Goal: Transaction & Acquisition: Subscribe to service/newsletter

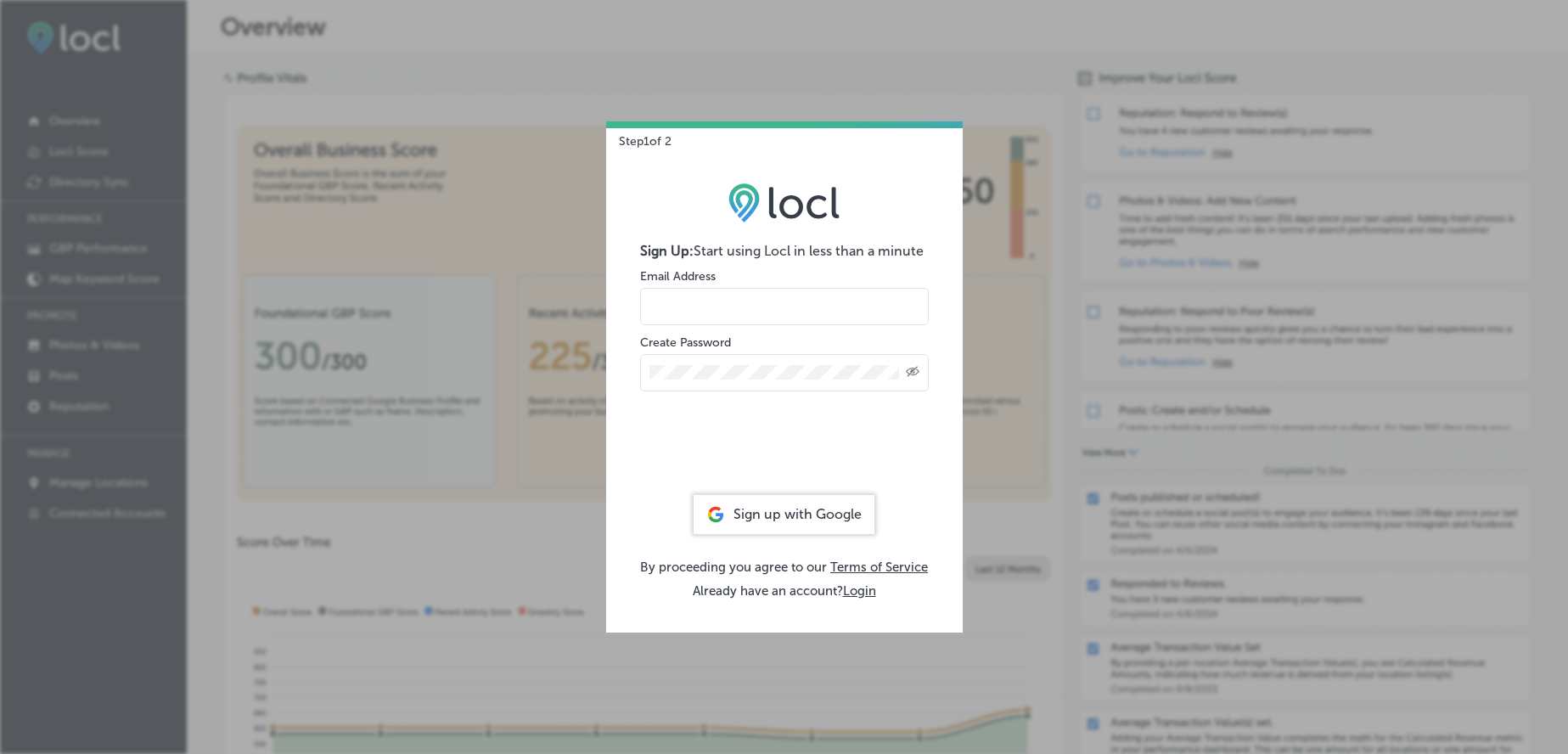
click at [714, 329] on form "Sign Up: Start using Locl in less than a minute Email Address Create Password C…" at bounding box center [784, 364] width 289 height 243
click at [720, 316] on input "email" at bounding box center [784, 306] width 289 height 38
paste input "[EMAIL_ADDRESS][DOMAIN_NAME]"
type input "[EMAIL_ADDRESS][DOMAIN_NAME]"
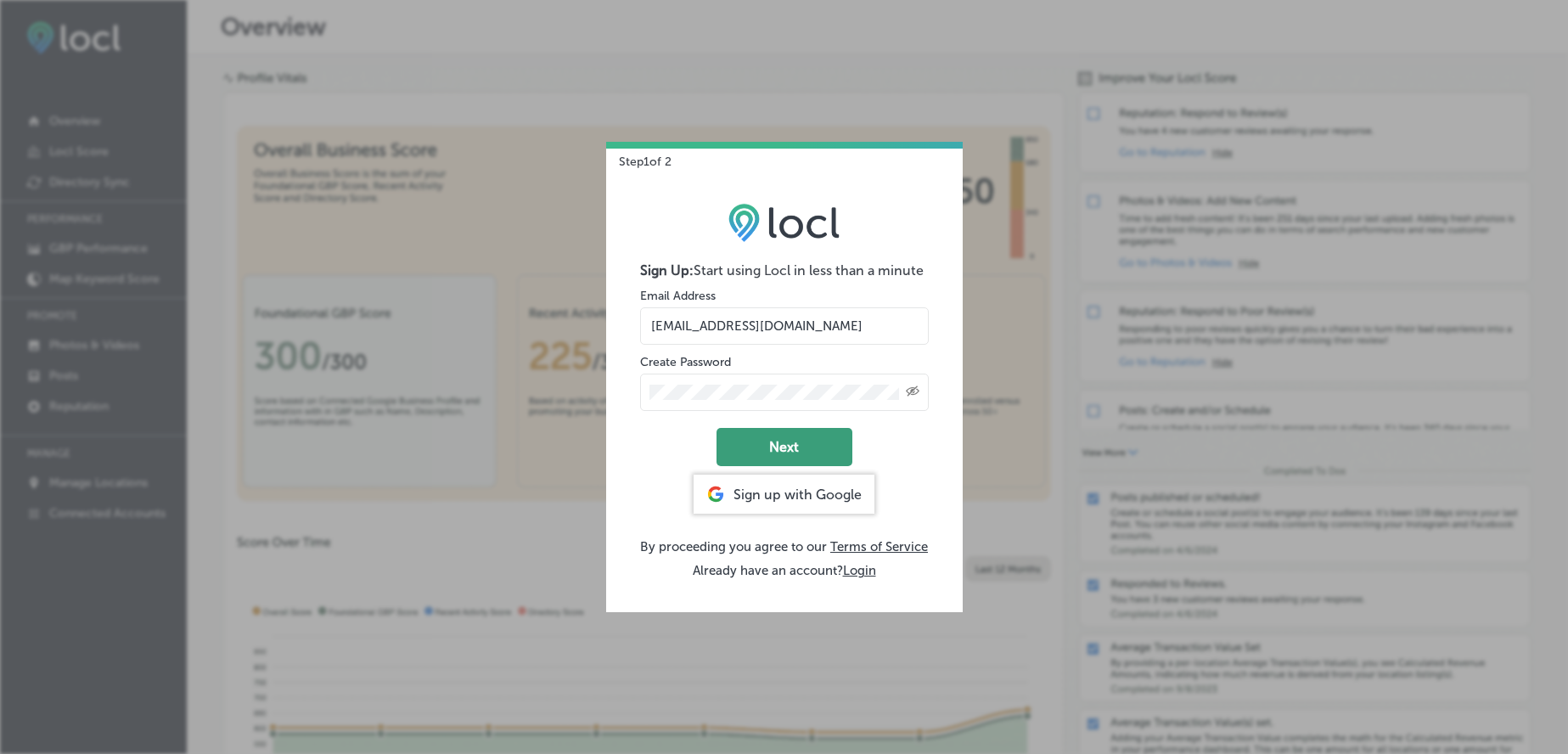
click at [776, 444] on button "Next" at bounding box center [784, 447] width 135 height 39
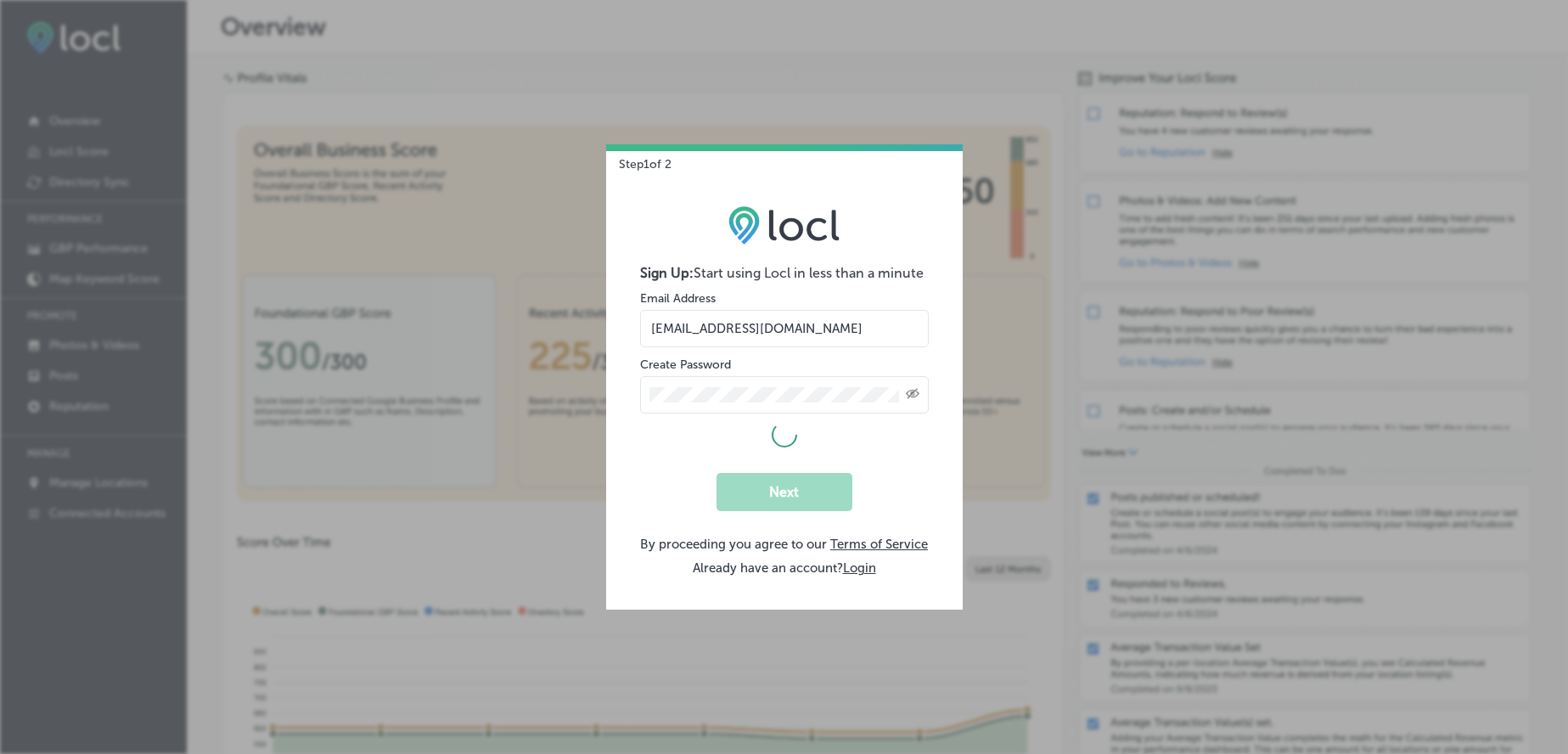
select select "US"
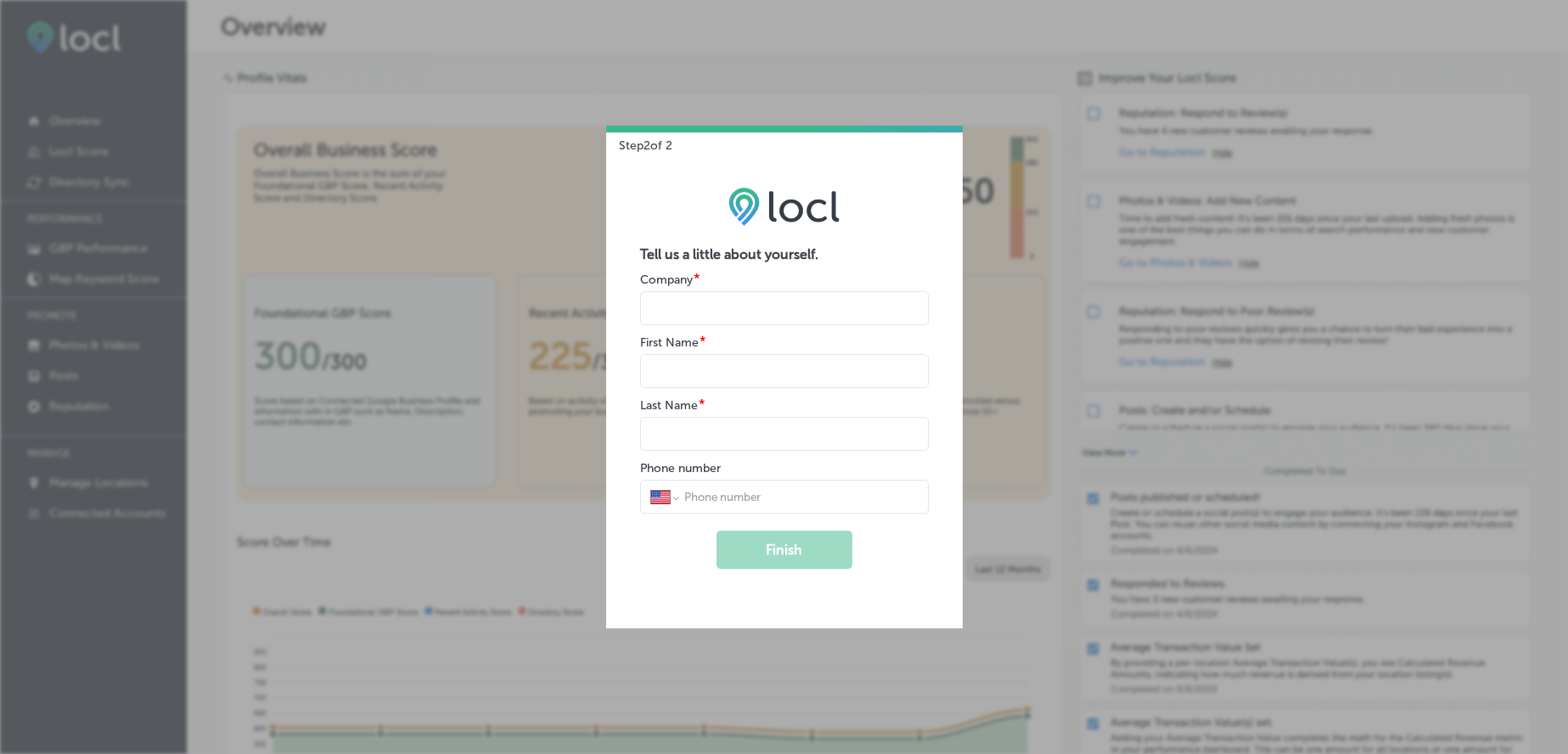
click at [719, 373] on input "name" at bounding box center [784, 371] width 289 height 34
paste input "Universe098*"
type input "Universe098*"
click at [722, 311] on input "name" at bounding box center [784, 308] width 289 height 34
drag, startPoint x: 713, startPoint y: 310, endPoint x: 775, endPoint y: 321, distance: 63.0
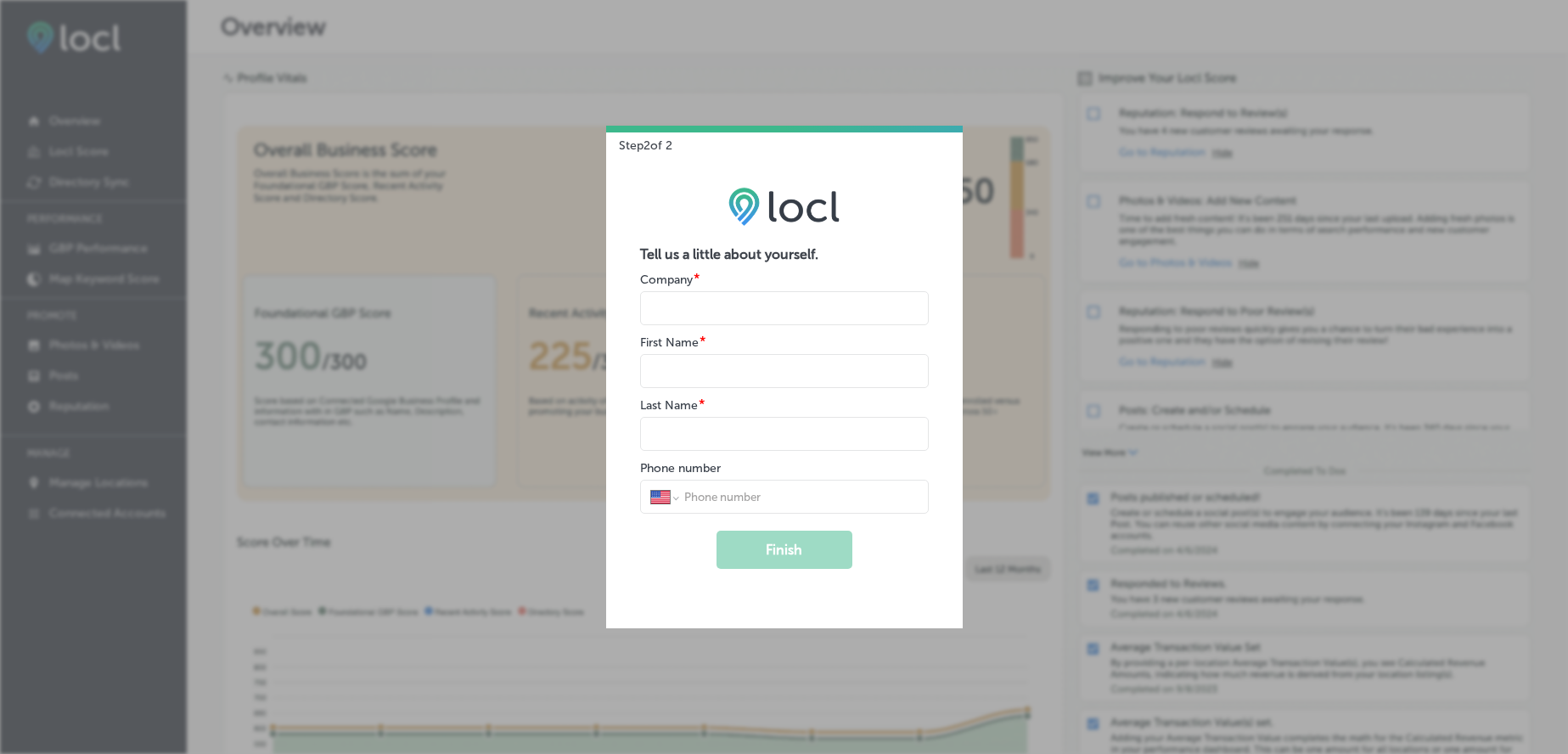
click at [735, 311] on input "name" at bounding box center [784, 308] width 289 height 34
paste input "Certified Water Damage Restoration [GEOGRAPHIC_DATA]"
type input "Certified Water Damage Restoration [GEOGRAPHIC_DATA]"
click at [726, 375] on input "name" at bounding box center [784, 371] width 289 height 34
type input "Umani"
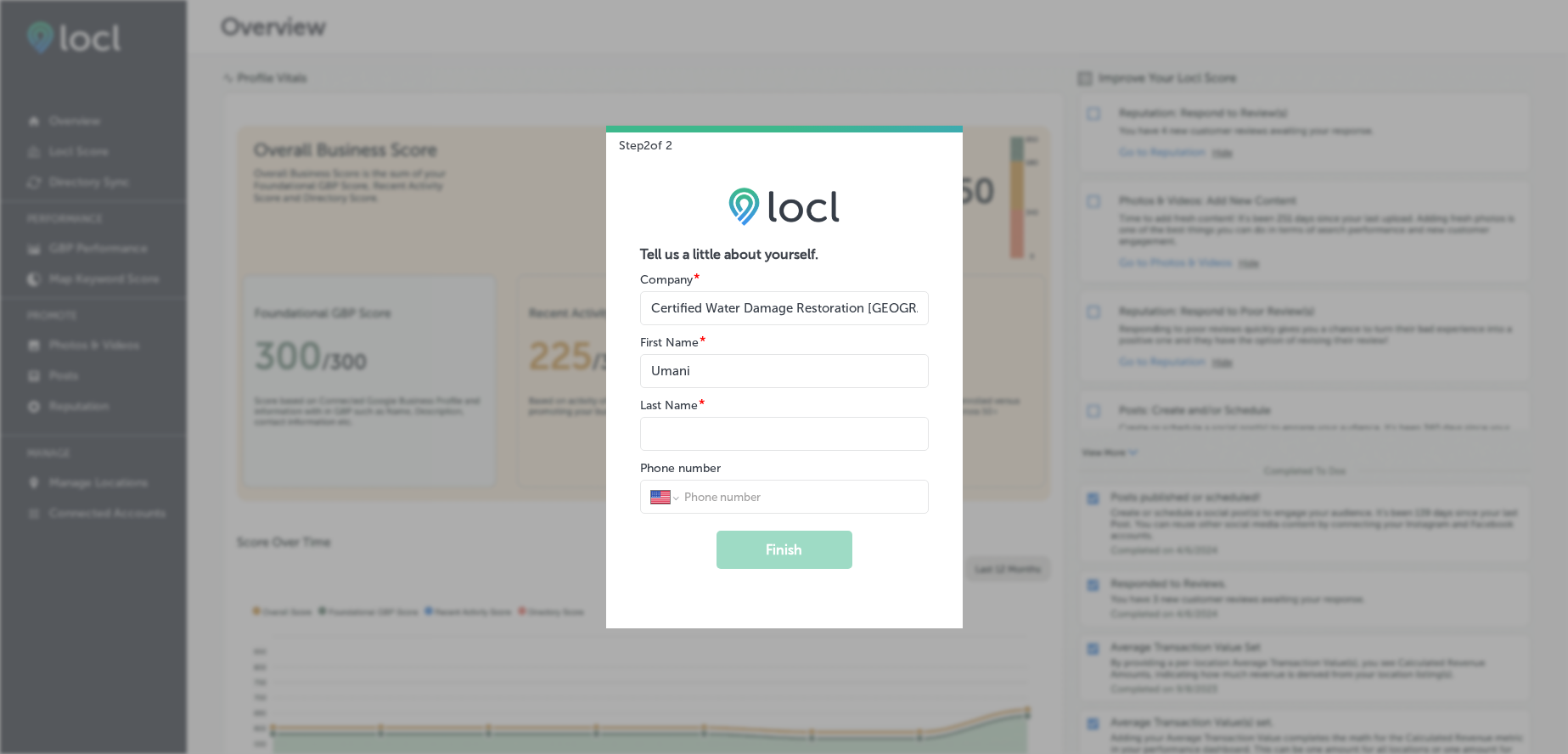
click at [713, 433] on input "name" at bounding box center [784, 433] width 289 height 34
click at [717, 435] on input "name" at bounding box center [784, 433] width 289 height 34
type input "B"
click at [778, 552] on button "Finish" at bounding box center [784, 549] width 135 height 39
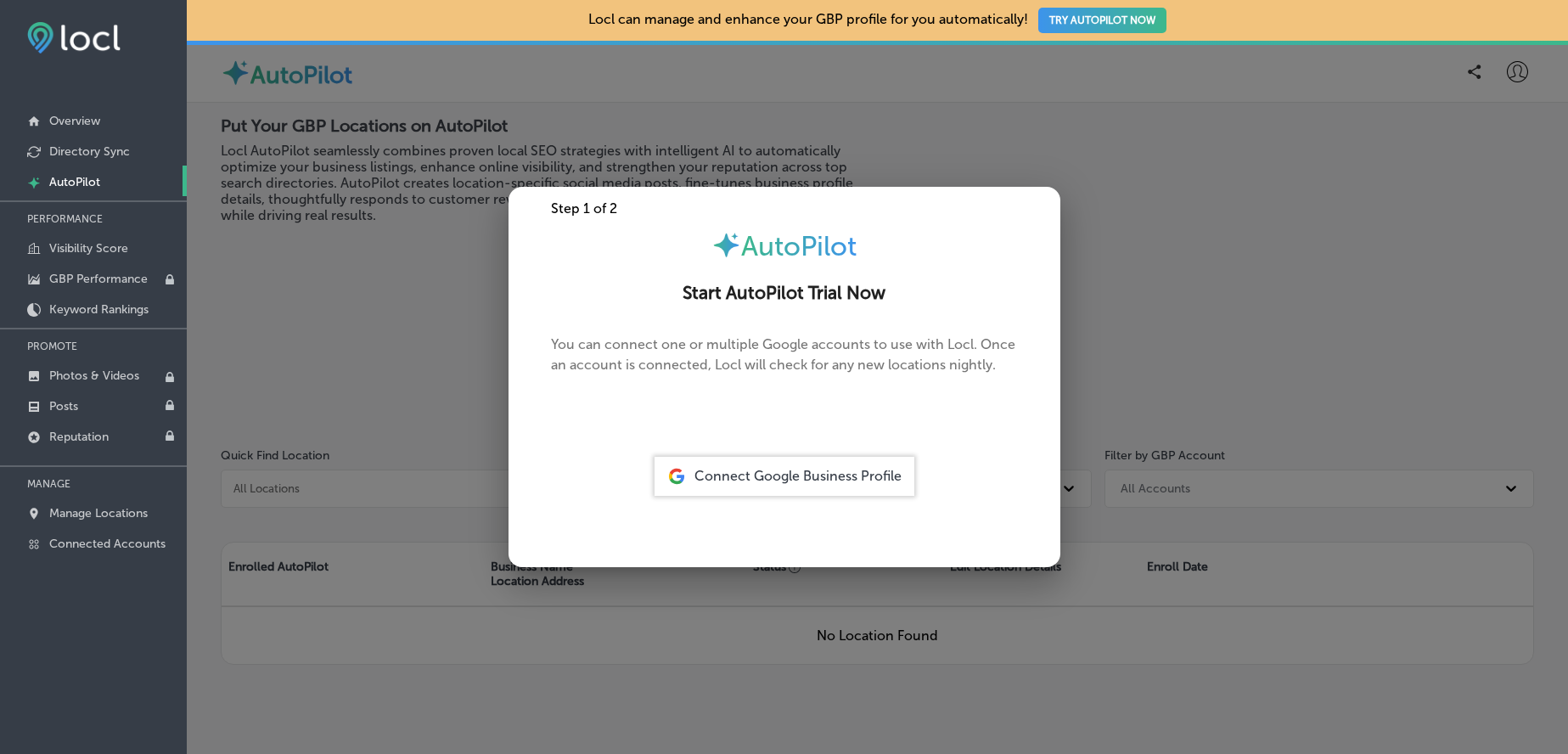
click at [611, 152] on div at bounding box center [784, 377] width 1568 height 754
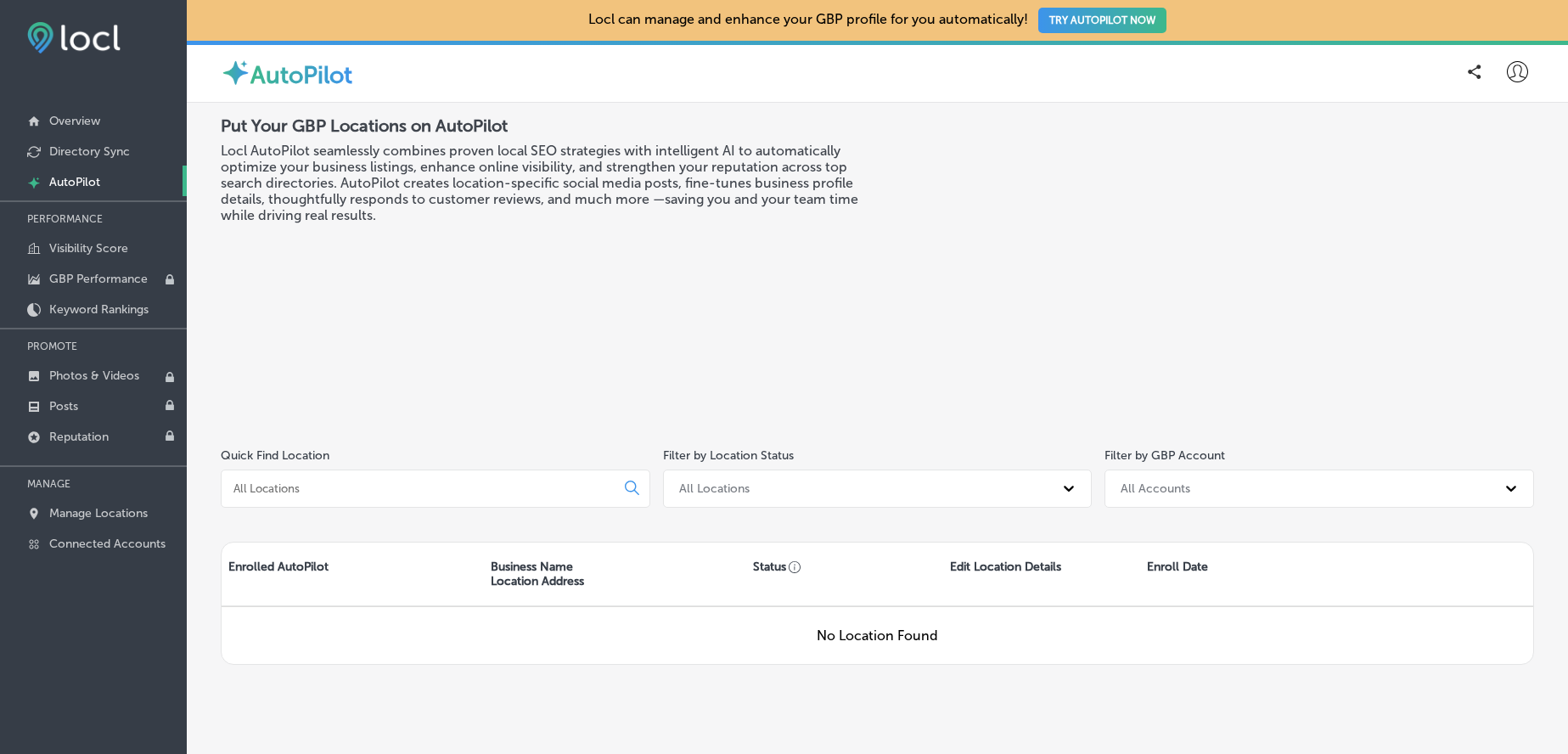
click at [1517, 68] on icon at bounding box center [1517, 71] width 22 height 22
click at [98, 149] on p "Directory Sync" at bounding box center [89, 151] width 81 height 14
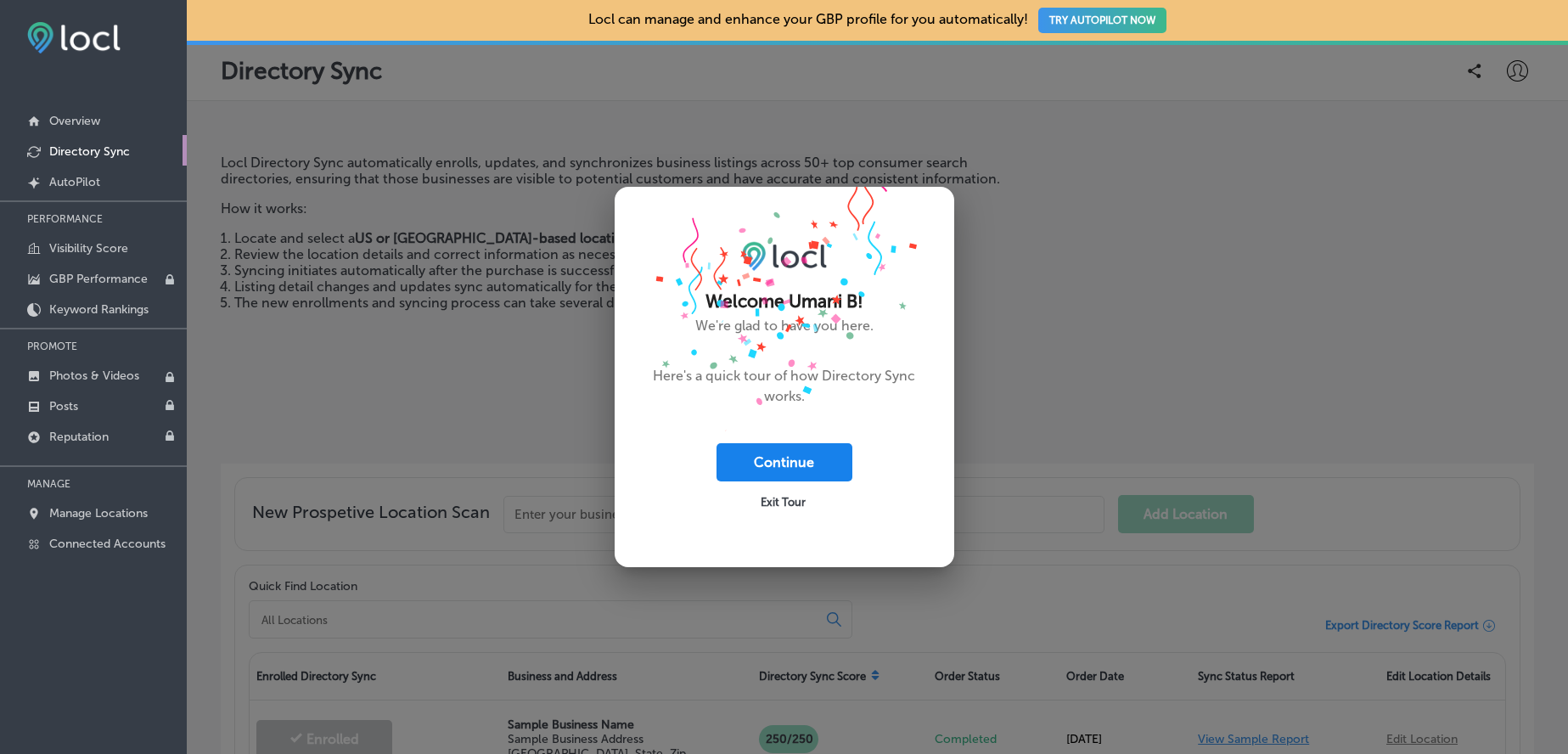
click at [776, 459] on button "Continue" at bounding box center [784, 462] width 135 height 39
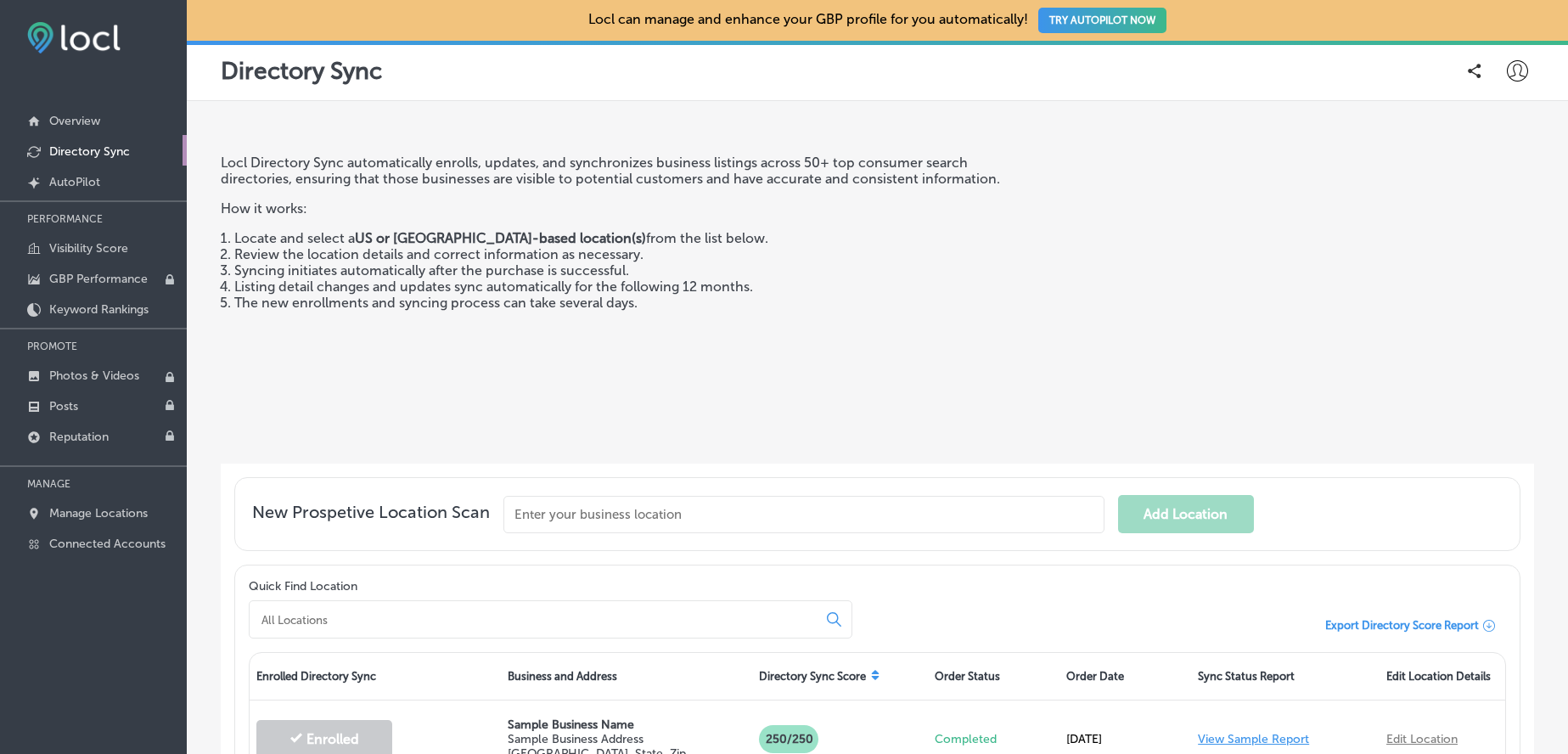
scroll to position [226, 0]
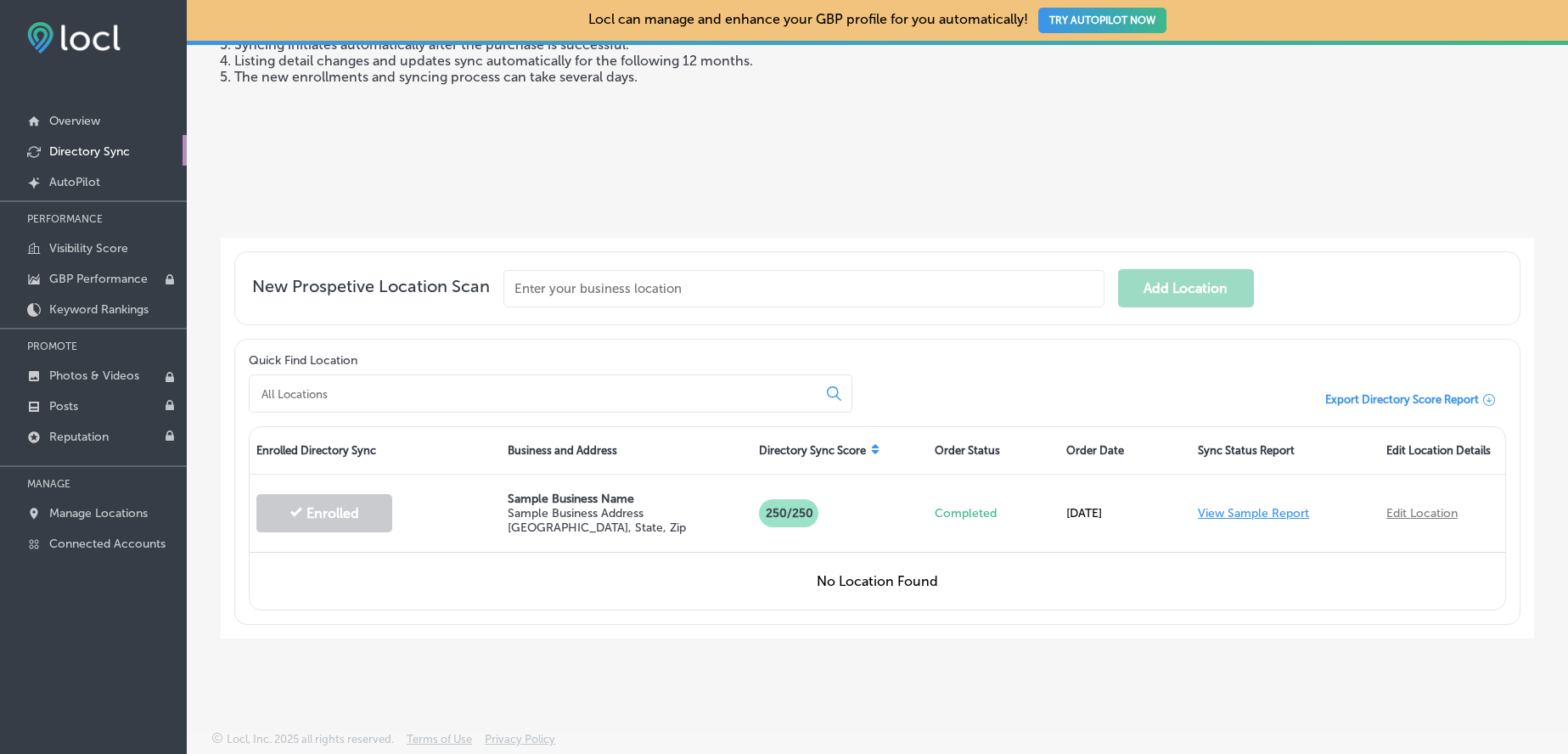
click at [758, 278] on input "text" at bounding box center [803, 289] width 601 height 38
paste input "Certified Water Damage Restoration [GEOGRAPHIC_DATA]"
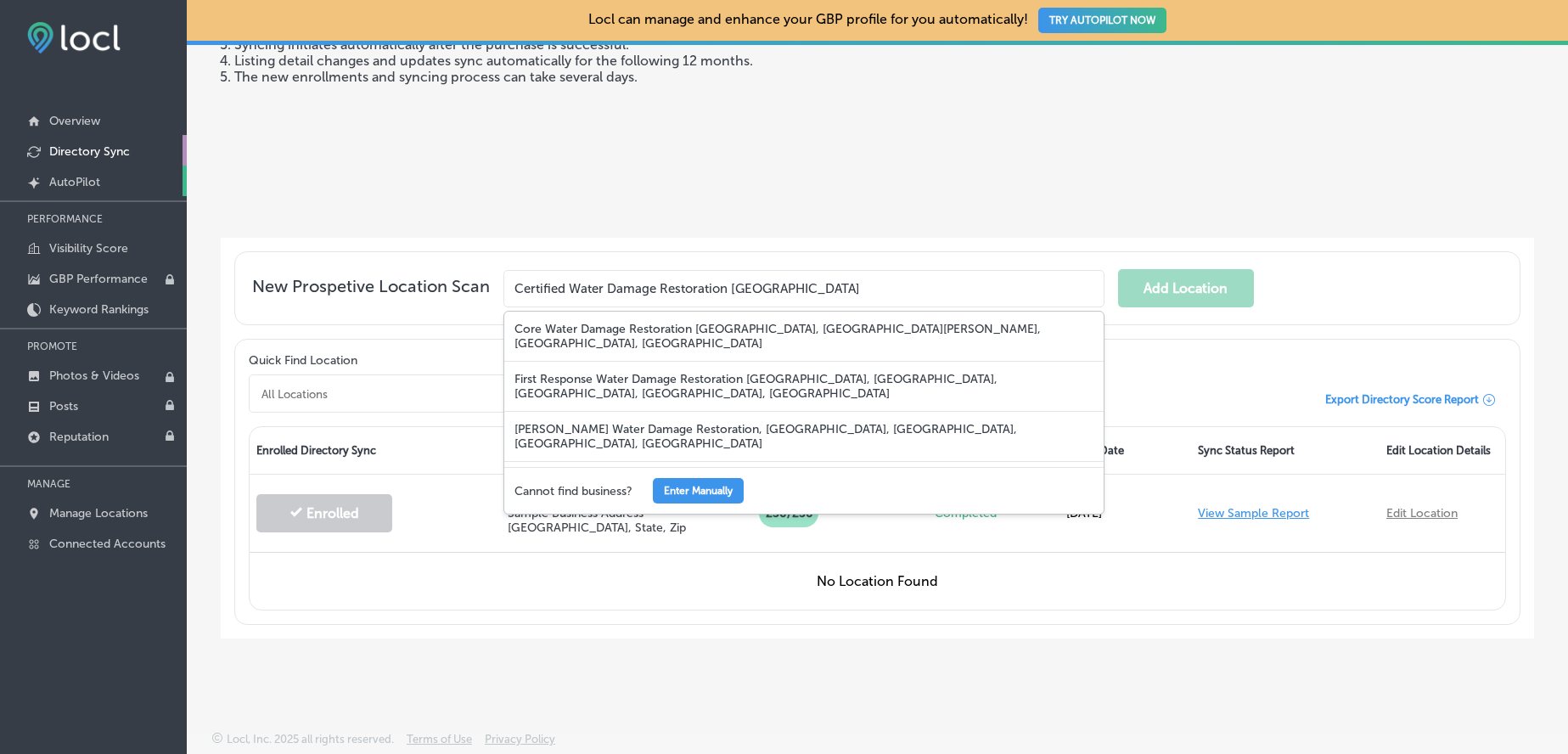
type input "Certified Water Damage Restoration [GEOGRAPHIC_DATA]"
click at [105, 183] on link "Created by potrace 1.10, written by [PERSON_NAME] [DATE]-[DATE] AutoPilot" at bounding box center [93, 181] width 187 height 31
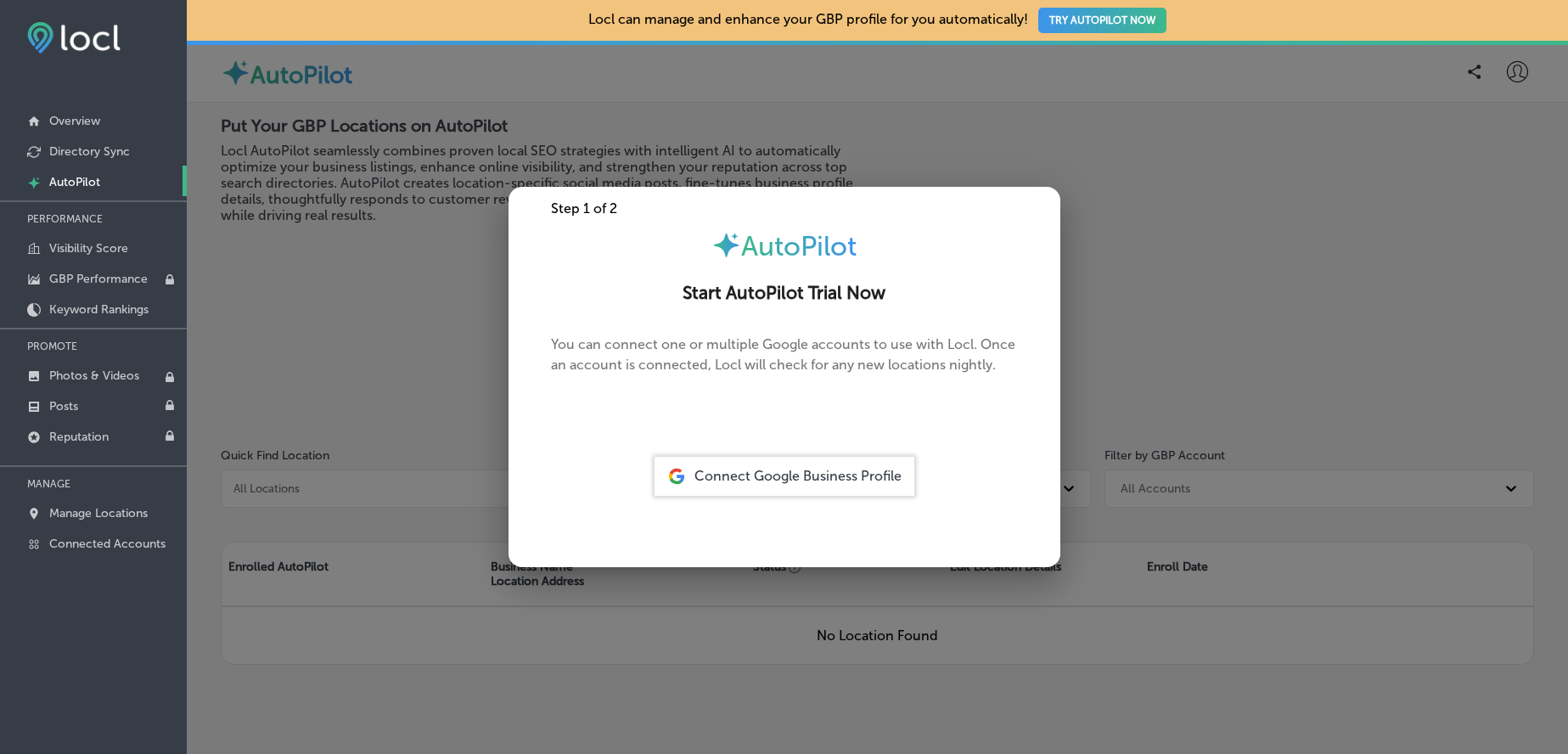
click at [749, 475] on span "Connect Google Business Profile" at bounding box center [798, 476] width 207 height 16
